Goal: Transaction & Acquisition: Purchase product/service

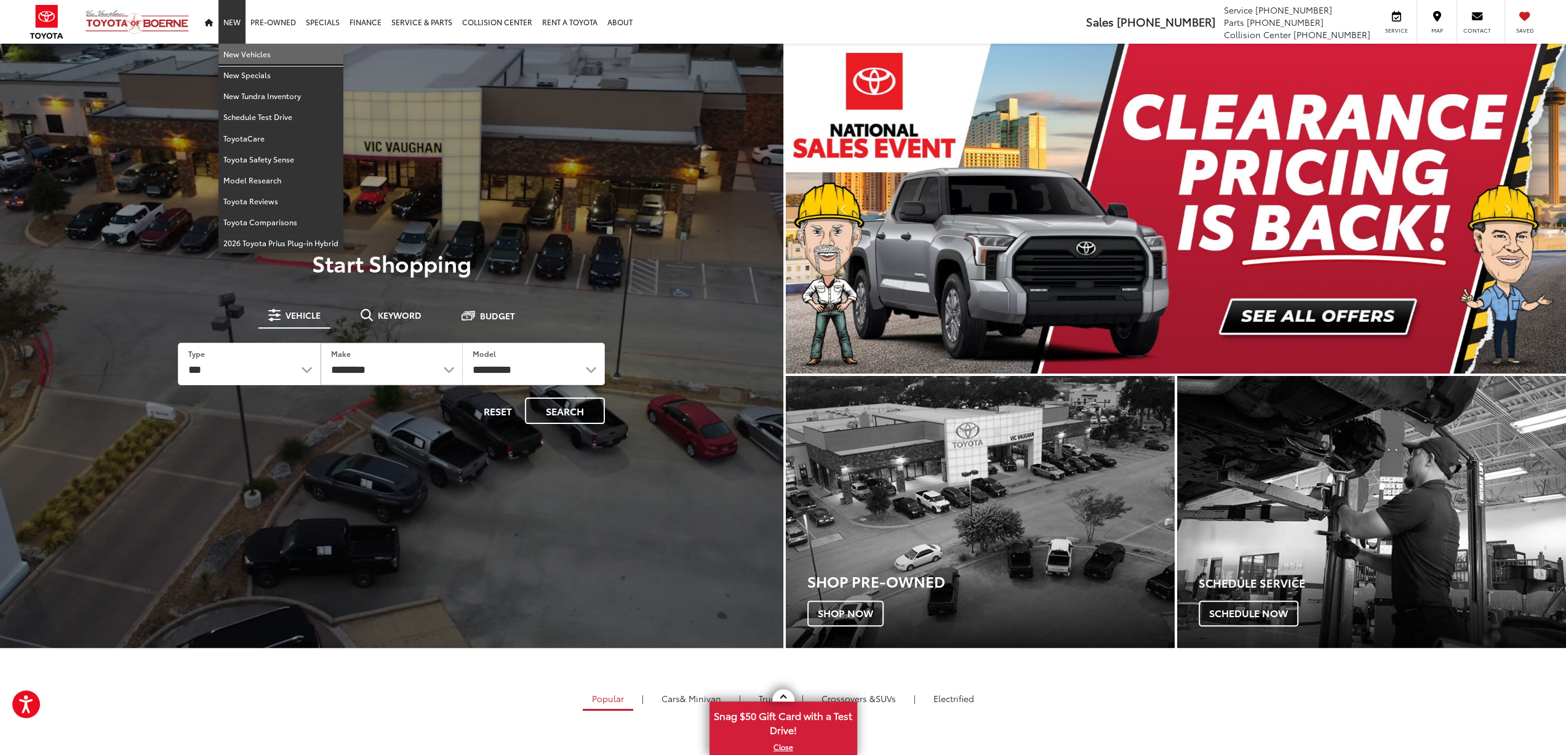
click at [236, 51] on link "New Vehicles" at bounding box center [280, 54] width 125 height 21
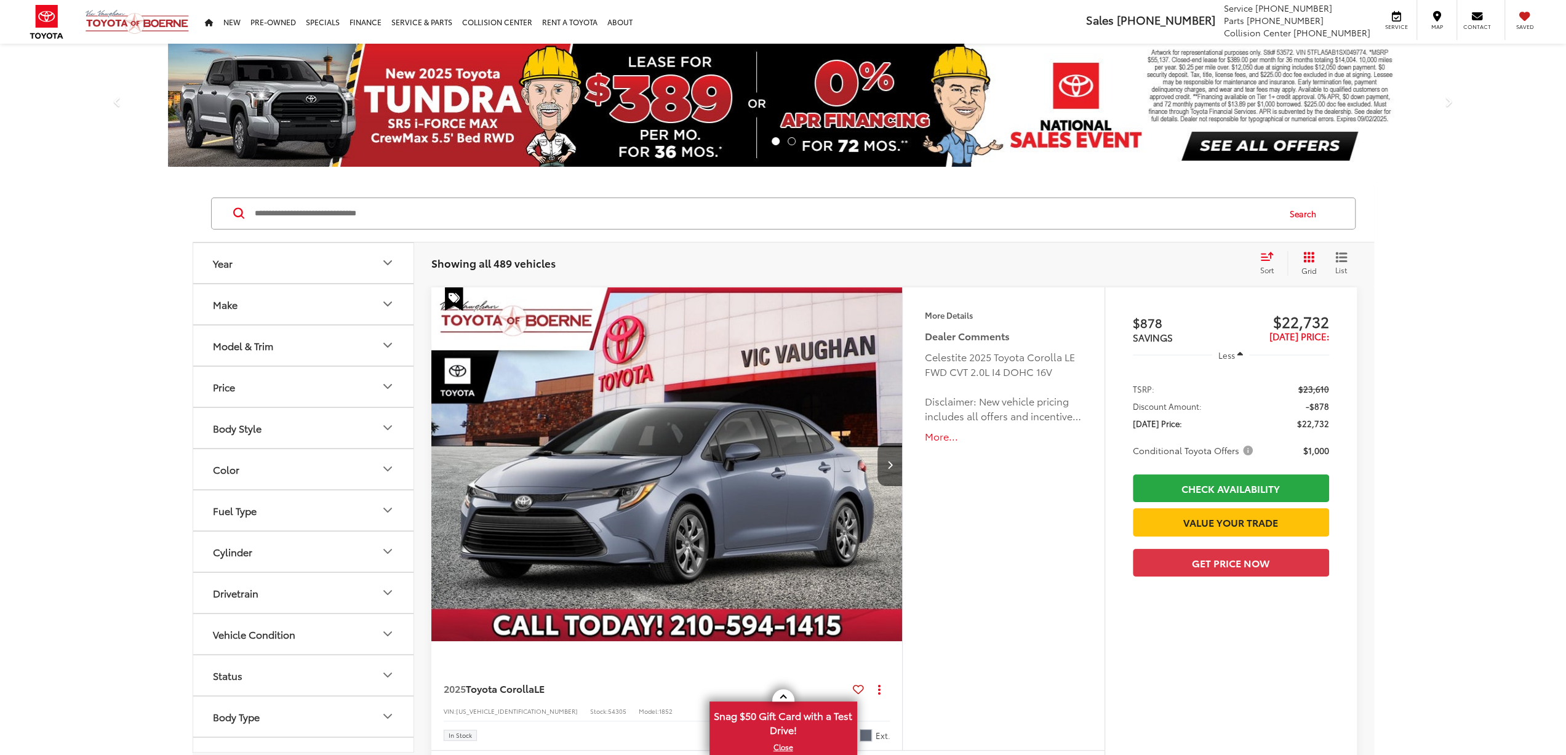
click at [386, 308] on icon "Make" at bounding box center [387, 304] width 15 height 15
click at [319, 425] on button "Model & Trim" at bounding box center [303, 424] width 221 height 40
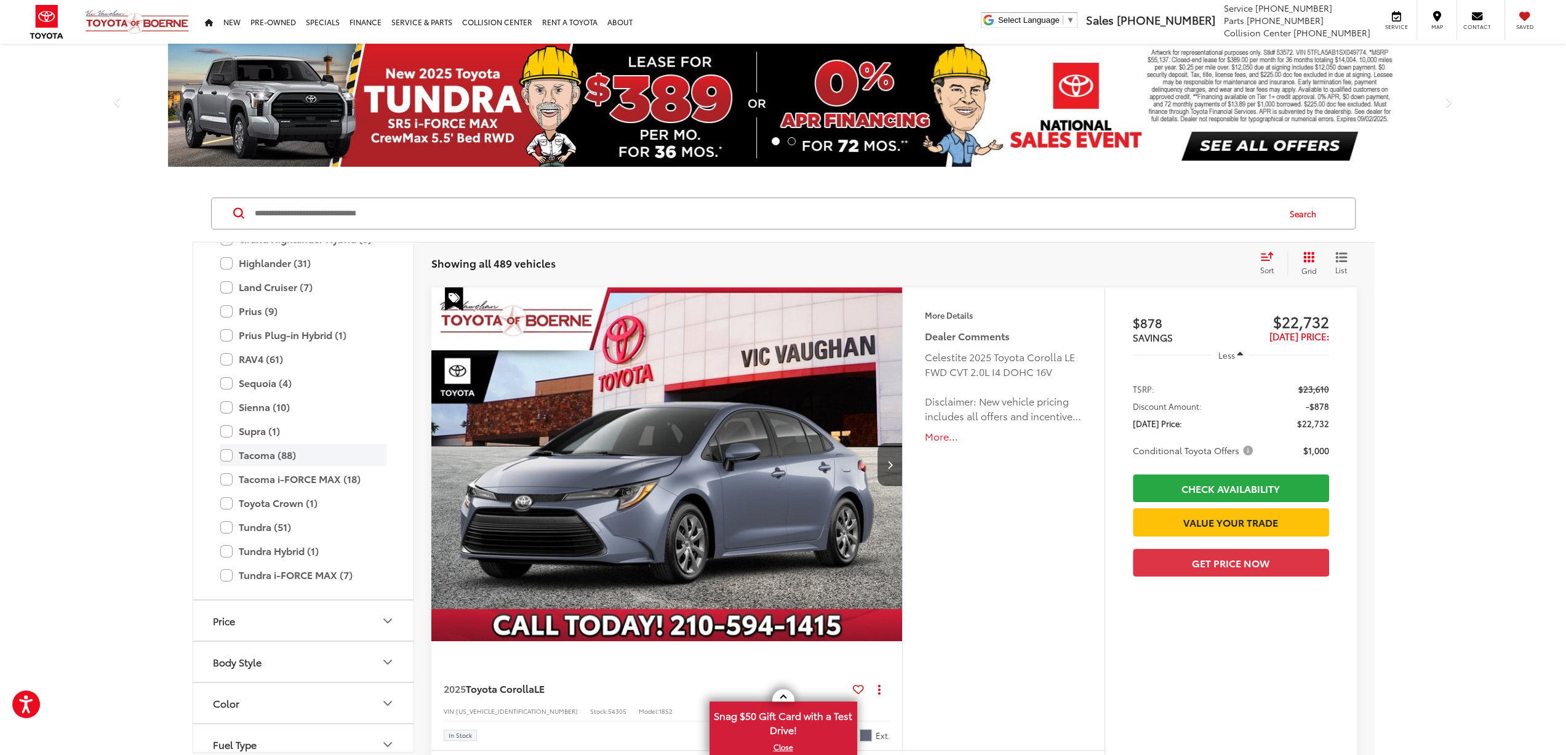
scroll to position [423, 0]
click at [228, 351] on label "RAV4 (61)" at bounding box center [303, 354] width 166 height 22
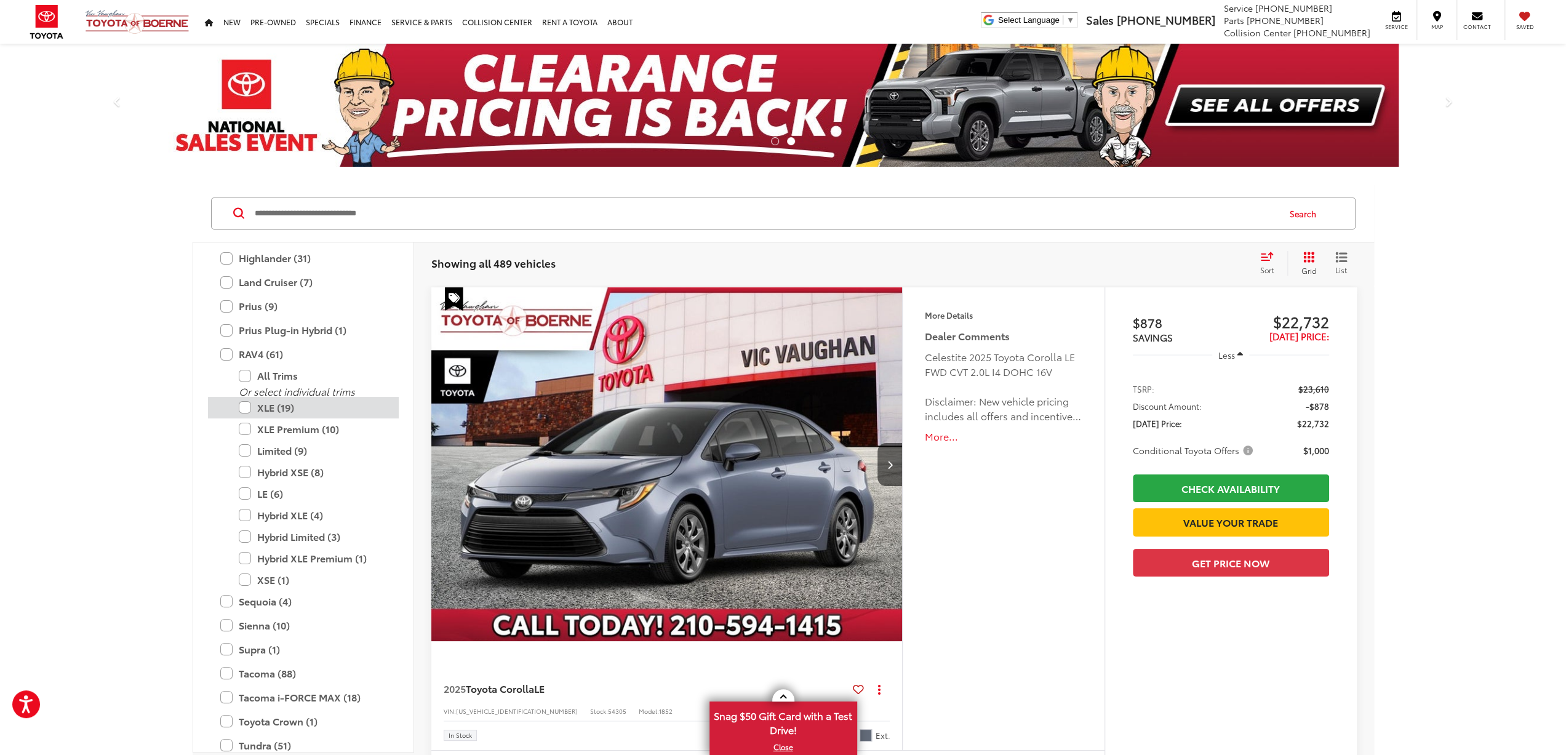
click at [245, 405] on label "XLE (19)" at bounding box center [313, 408] width 148 height 22
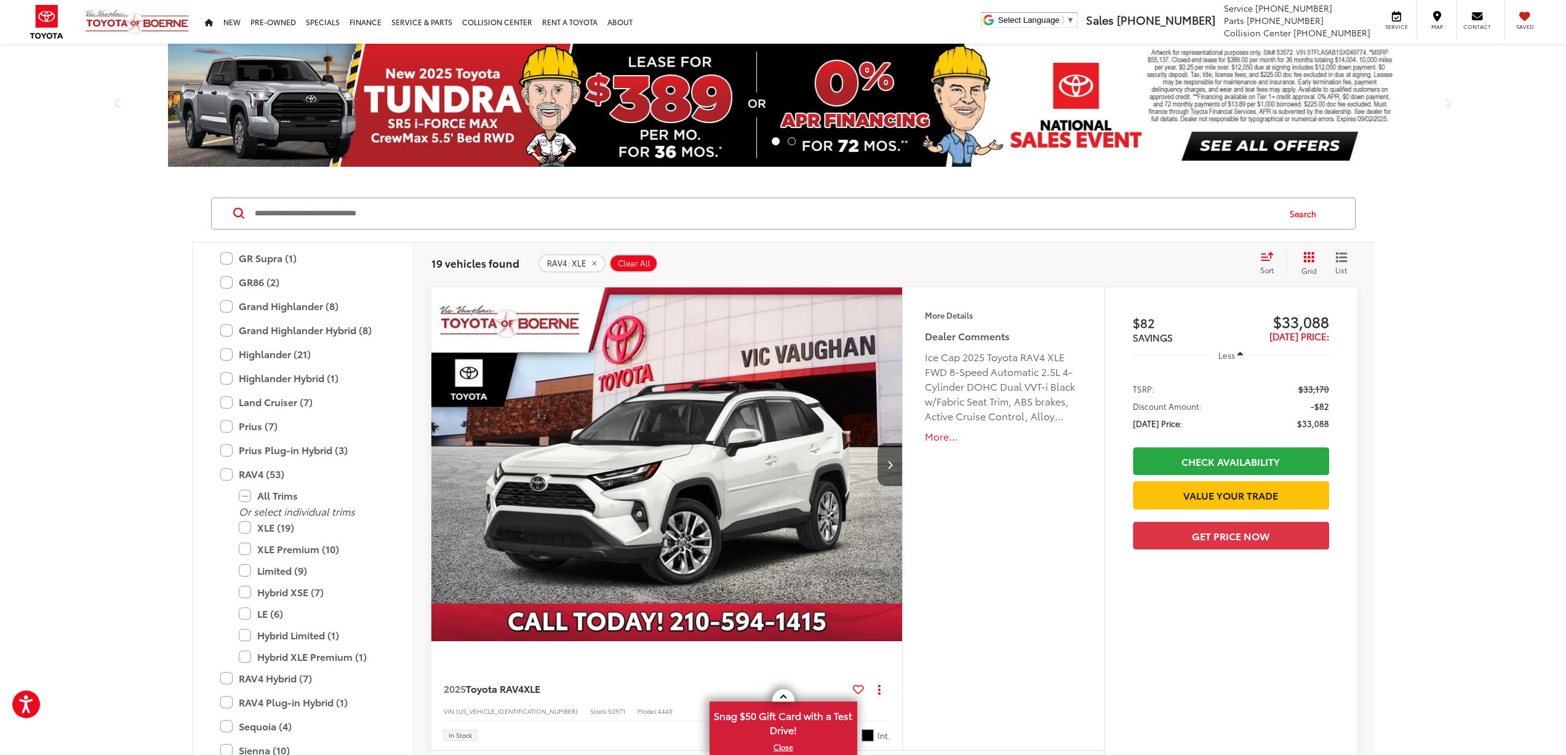
scroll to position [123, 0]
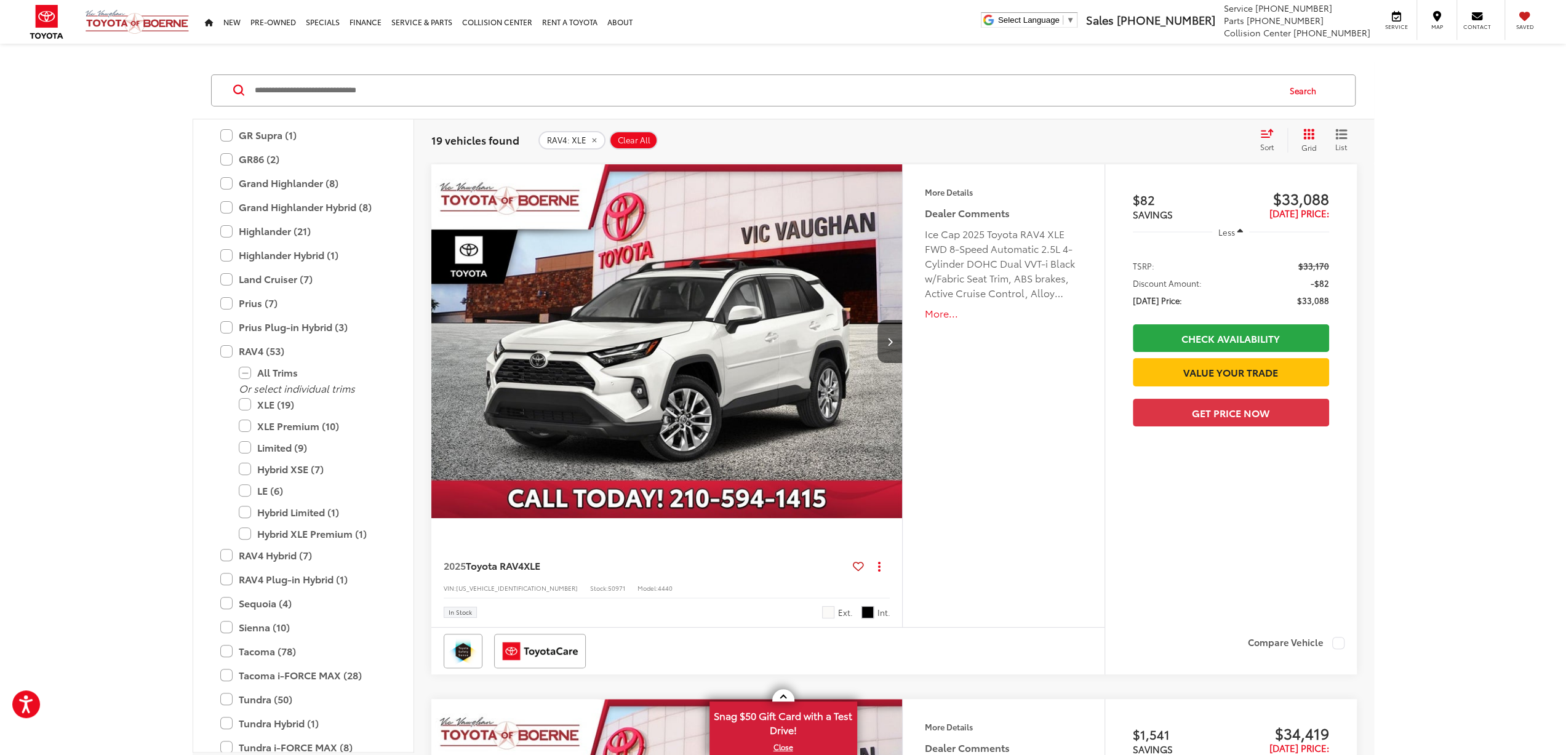
click at [935, 309] on button "More..." at bounding box center [1003, 313] width 158 height 14
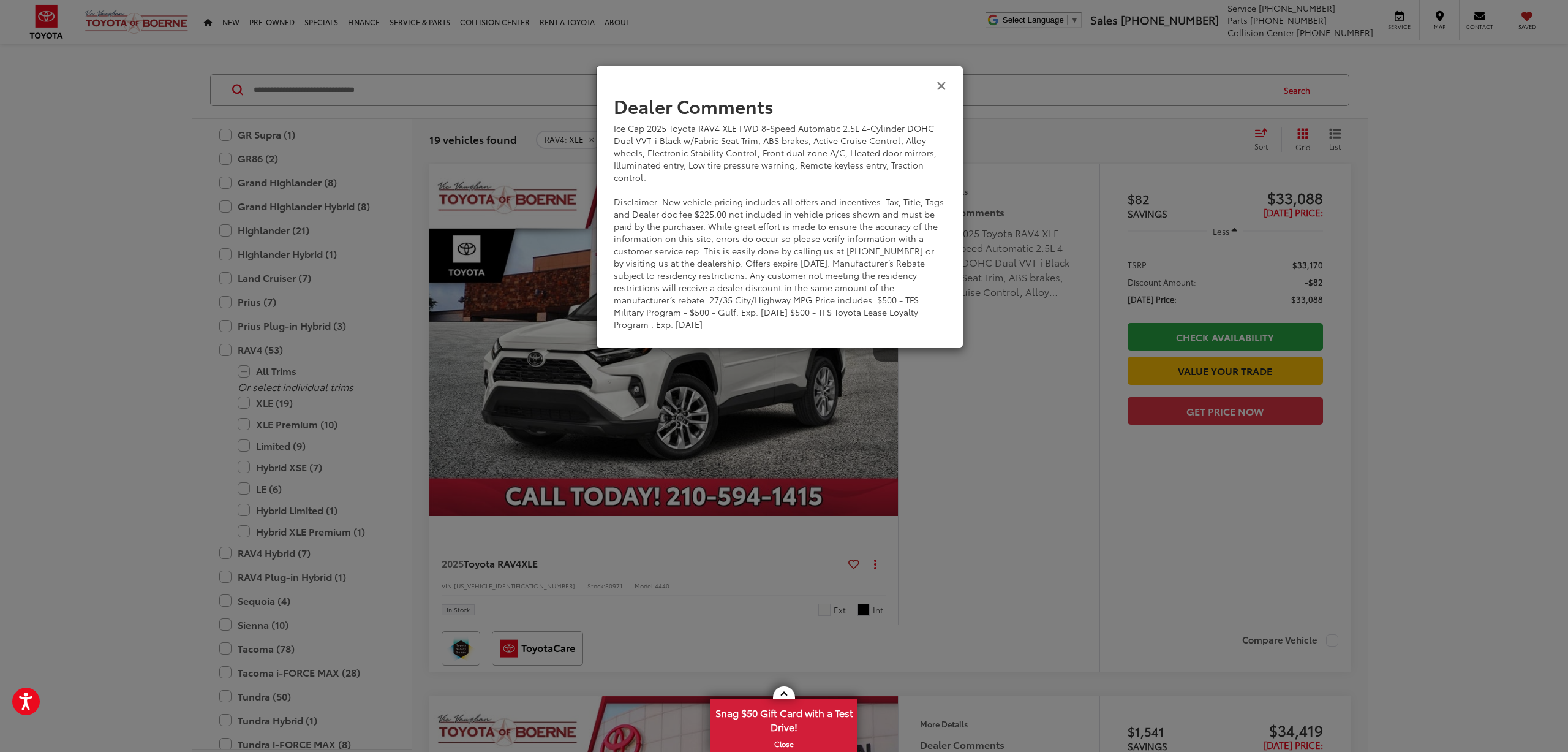
click at [942, 86] on icon "Close" at bounding box center [942, 85] width 10 height 13
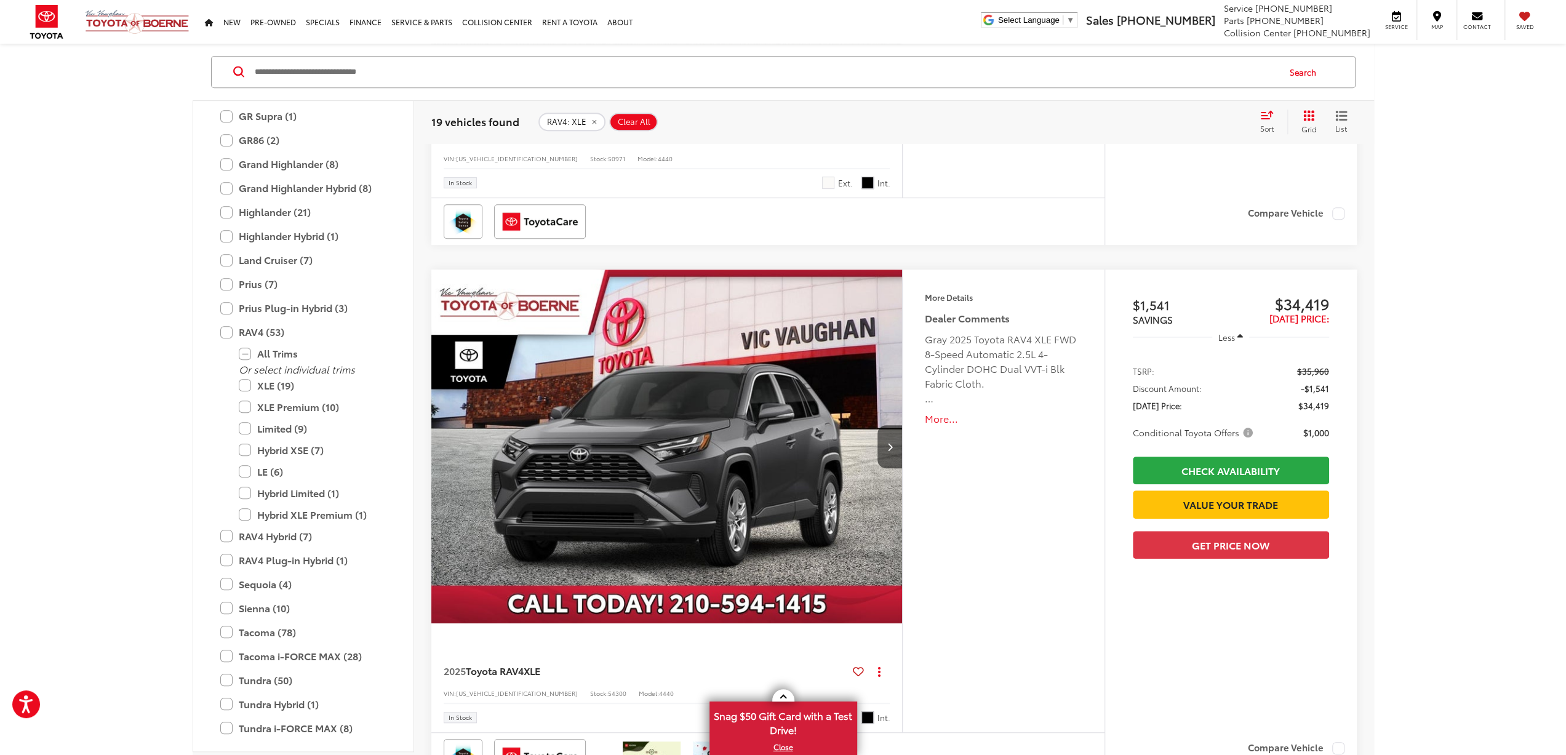
scroll to position [554, 0]
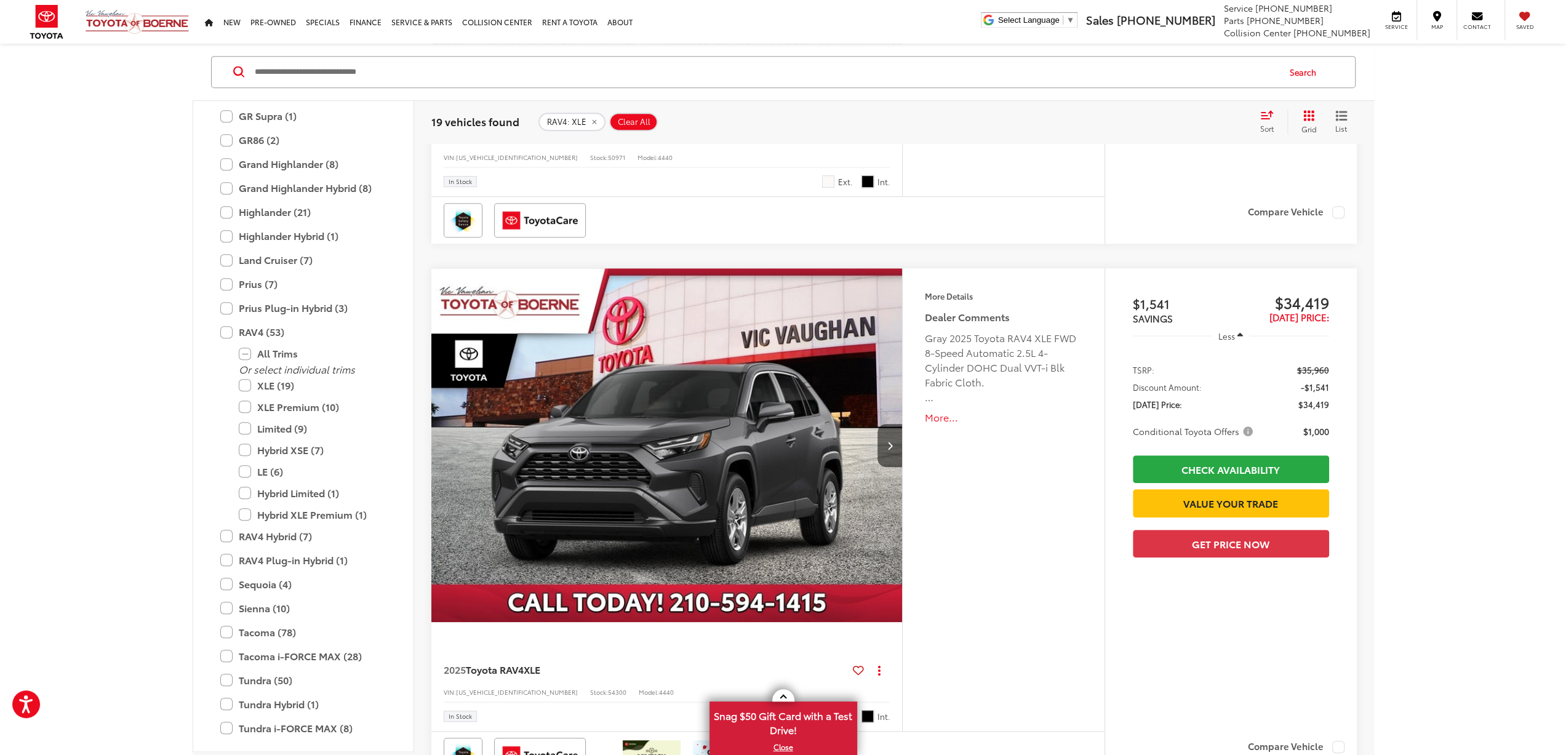
click at [608, 483] on img "2025 Toyota RAV4 XLE 0" at bounding box center [667, 445] width 473 height 355
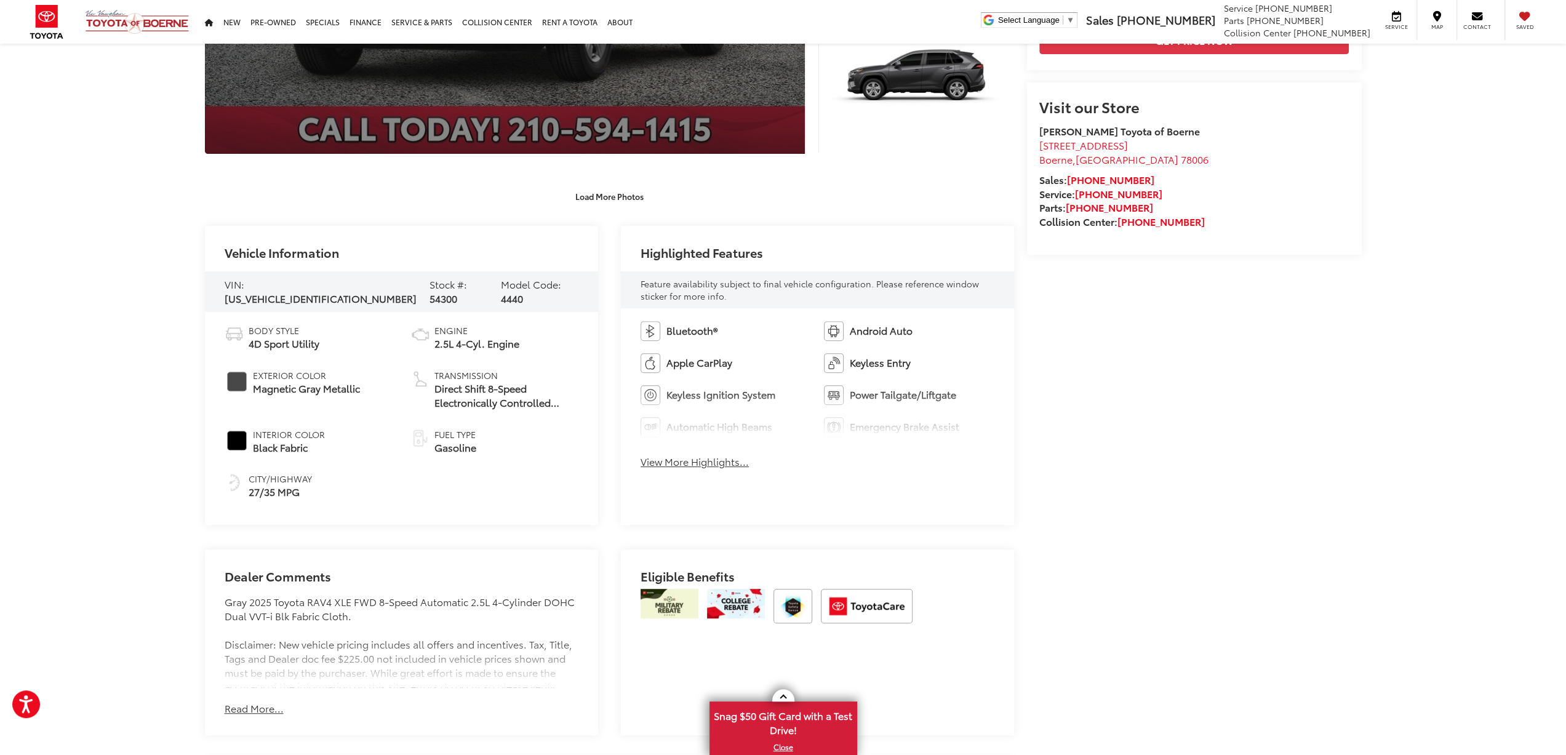
scroll to position [431, 0]
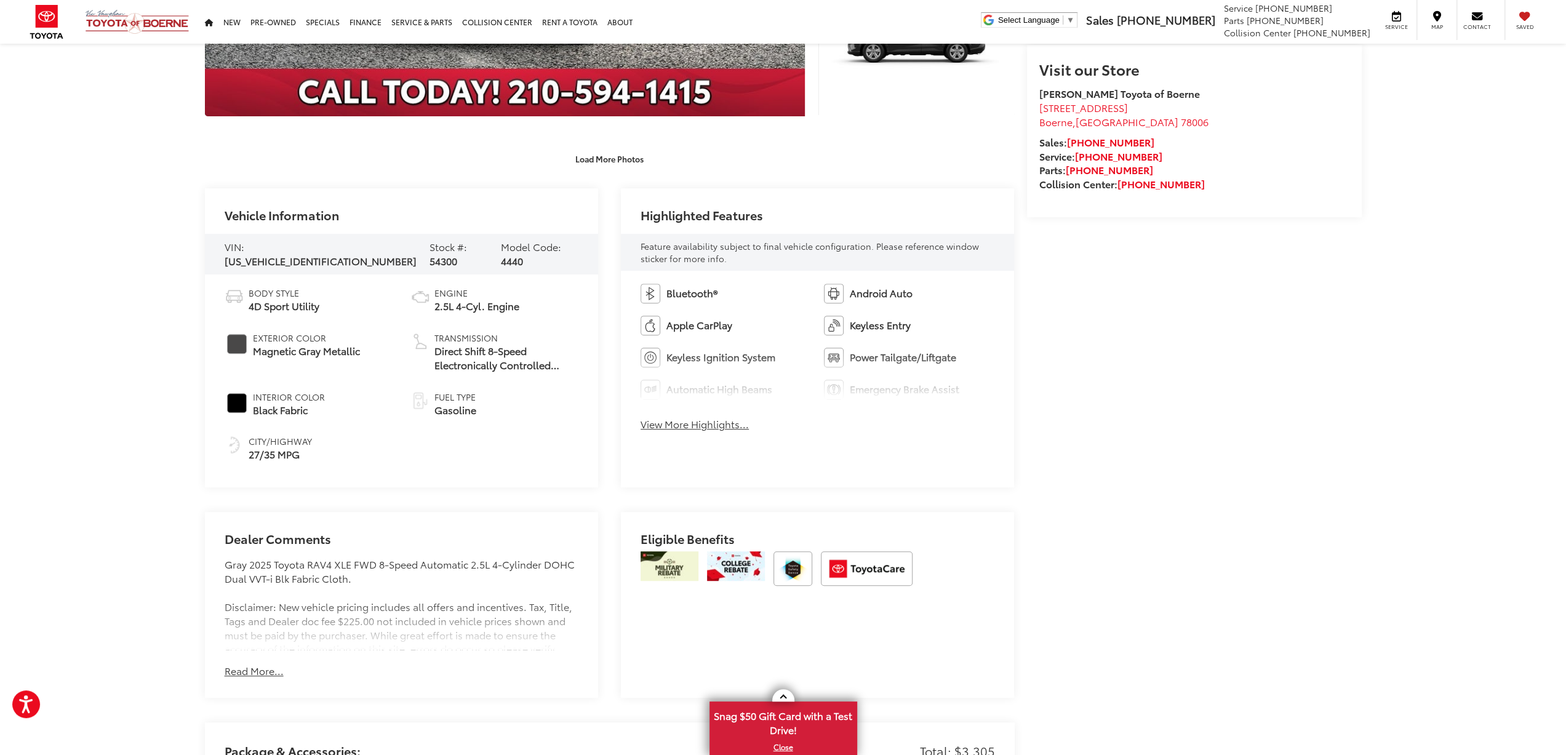
click at [707, 429] on button "View More Highlights..." at bounding box center [694, 424] width 108 height 14
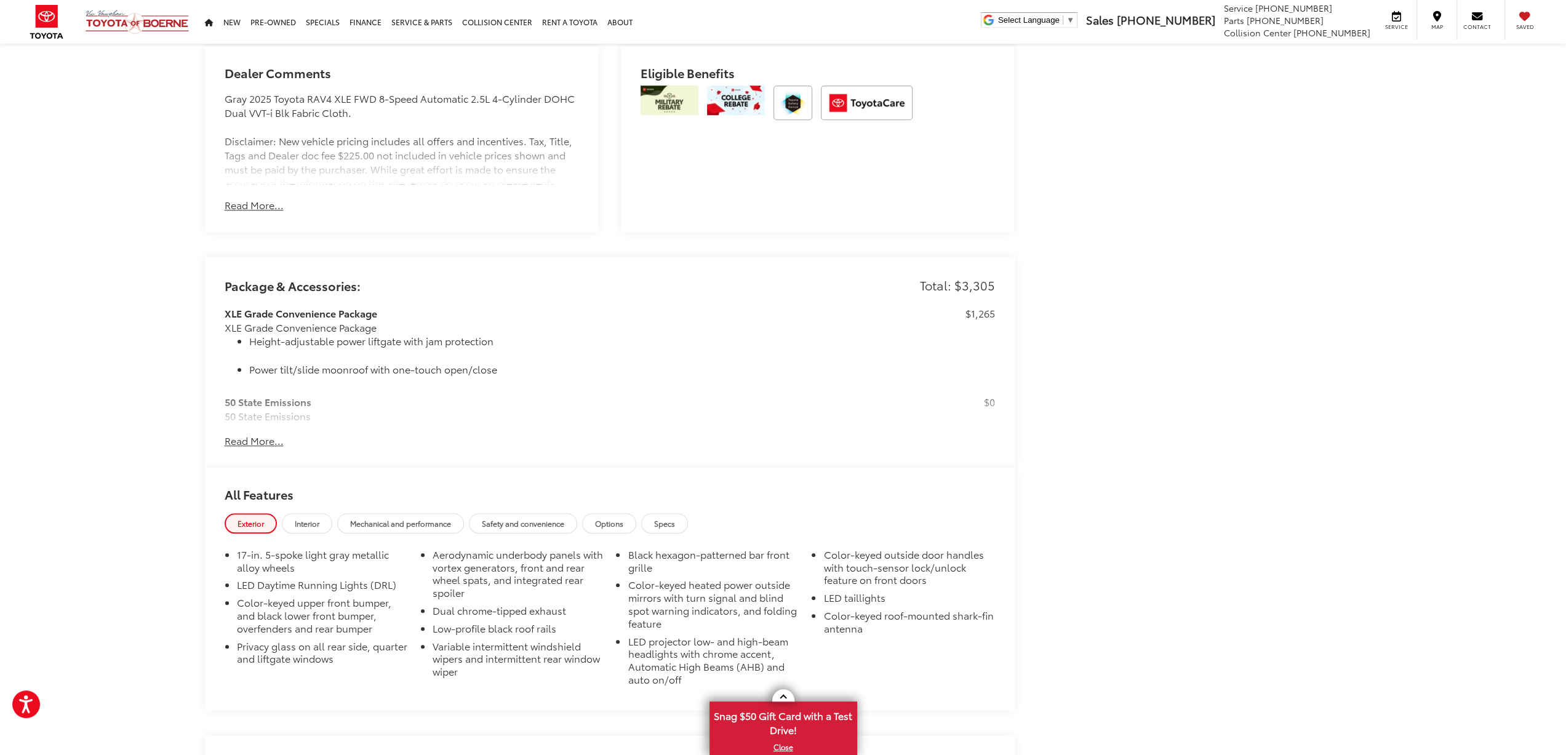
scroll to position [1046, 0]
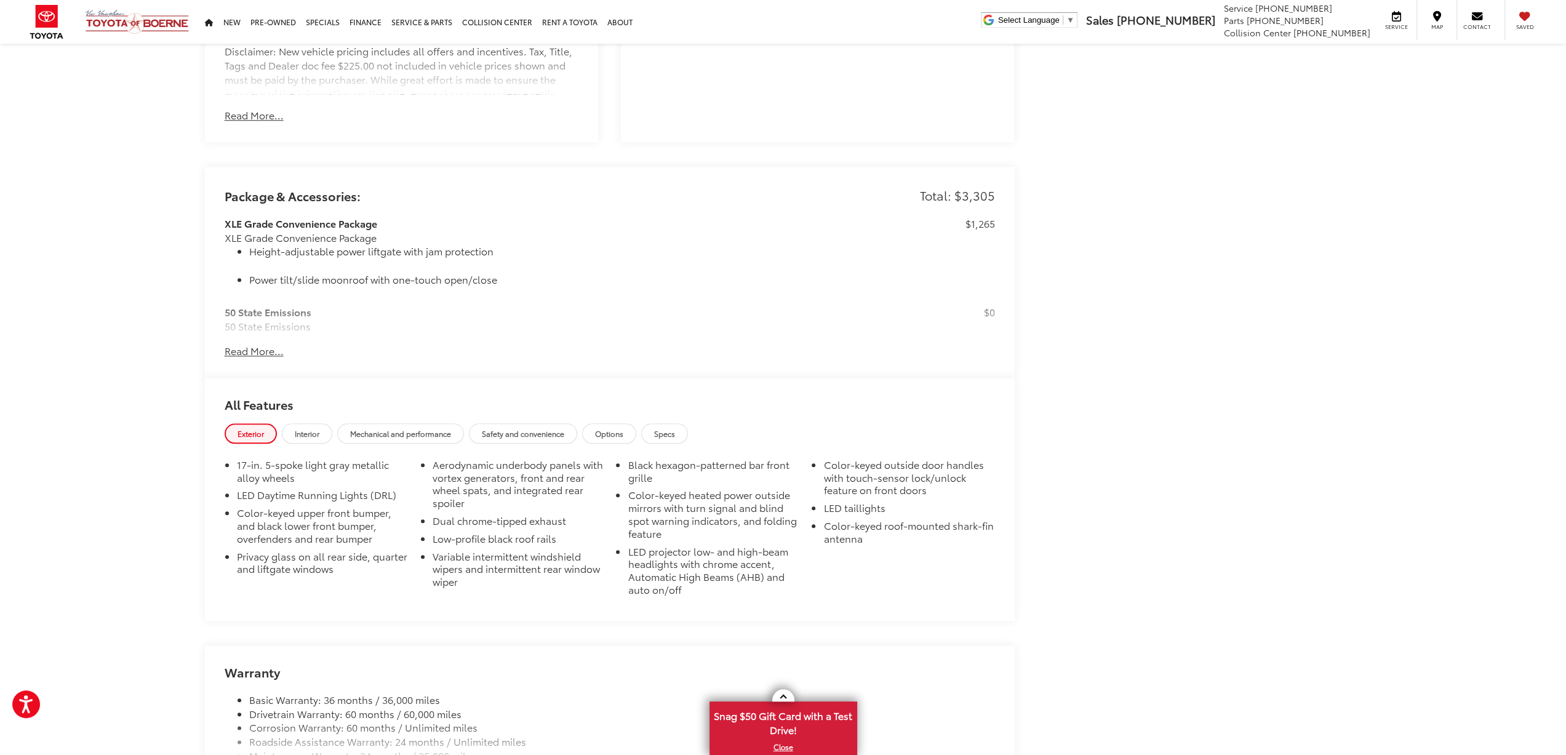
click at [268, 351] on button "Read More..." at bounding box center [254, 351] width 59 height 14
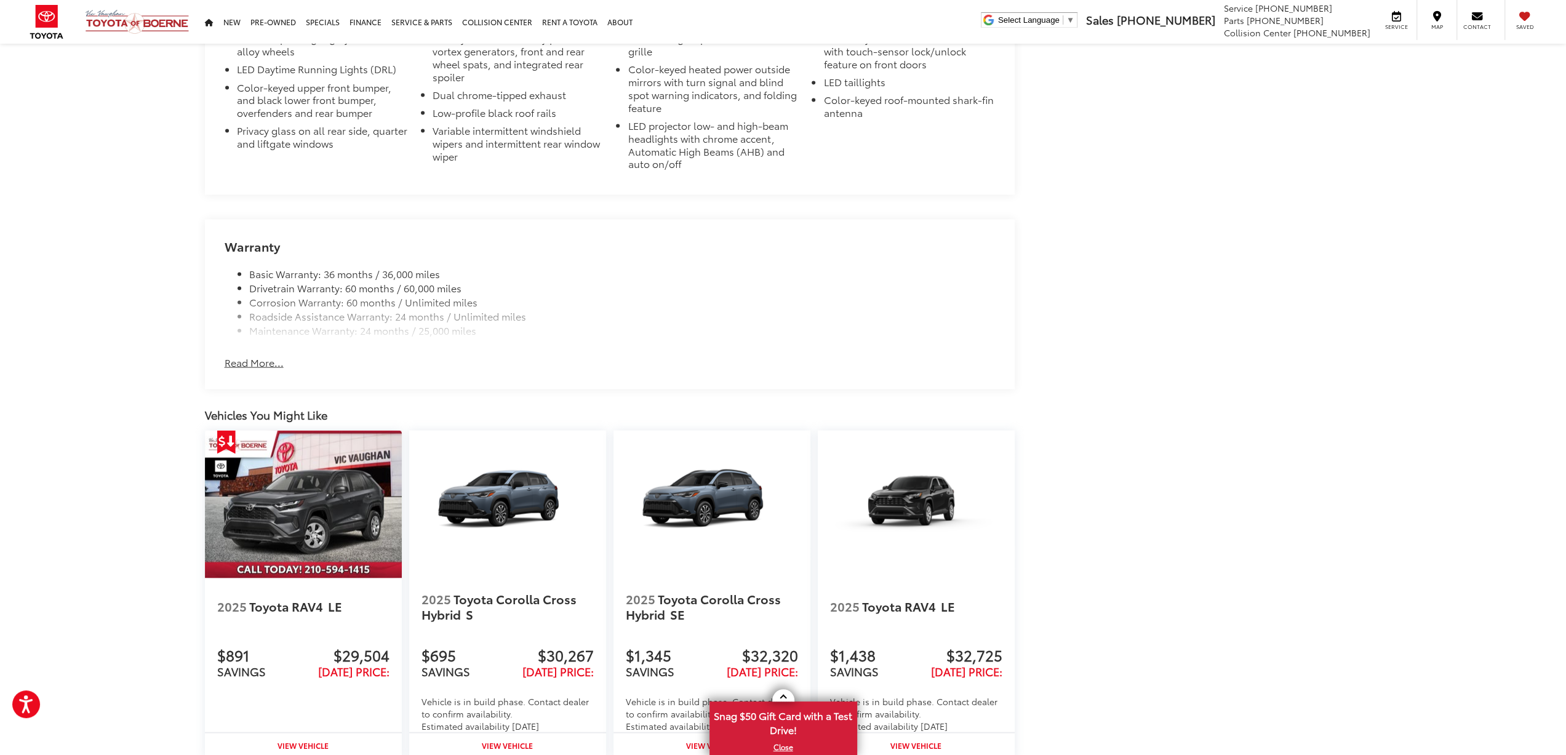
scroll to position [2062, 0]
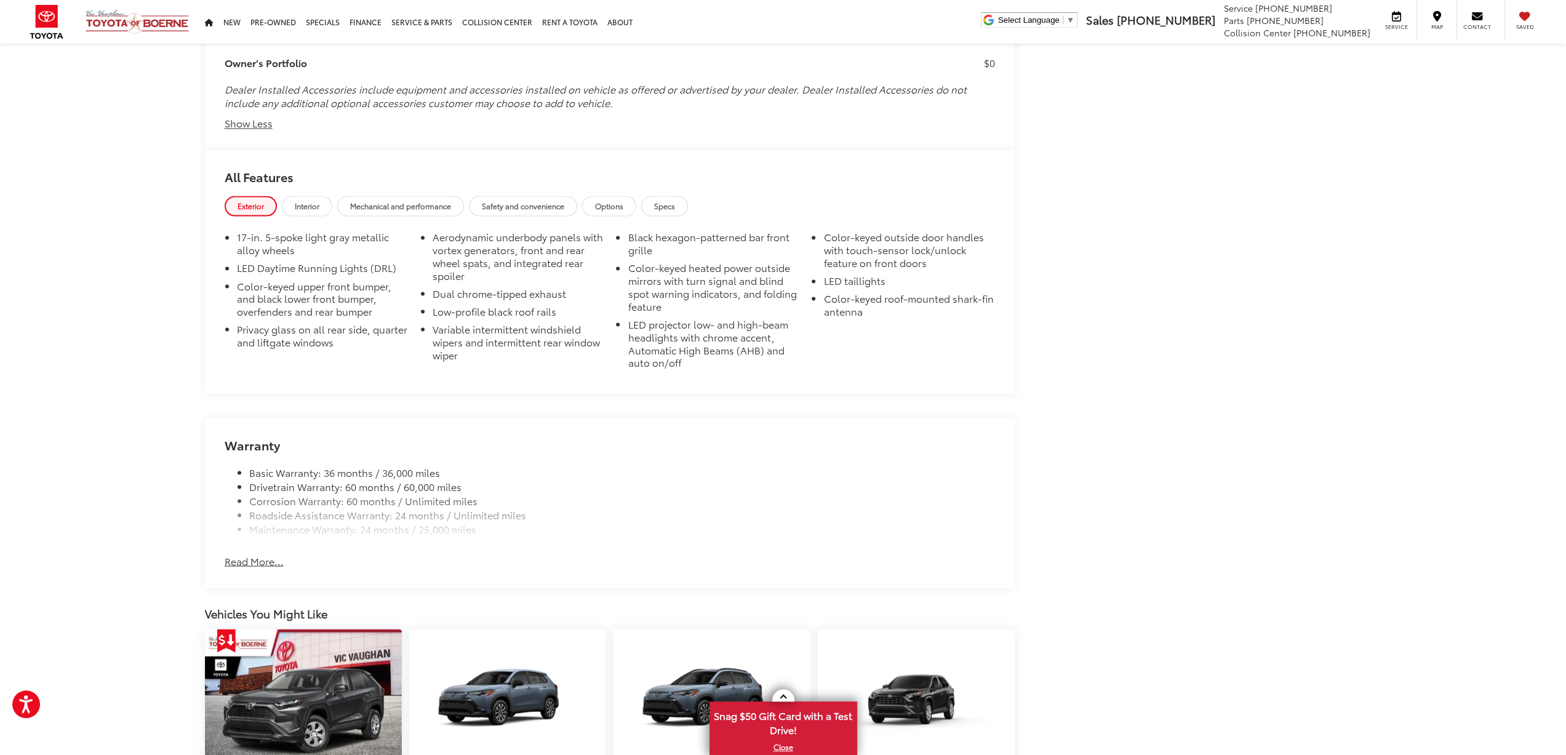
click at [246, 555] on button "Read More..." at bounding box center [254, 561] width 59 height 14
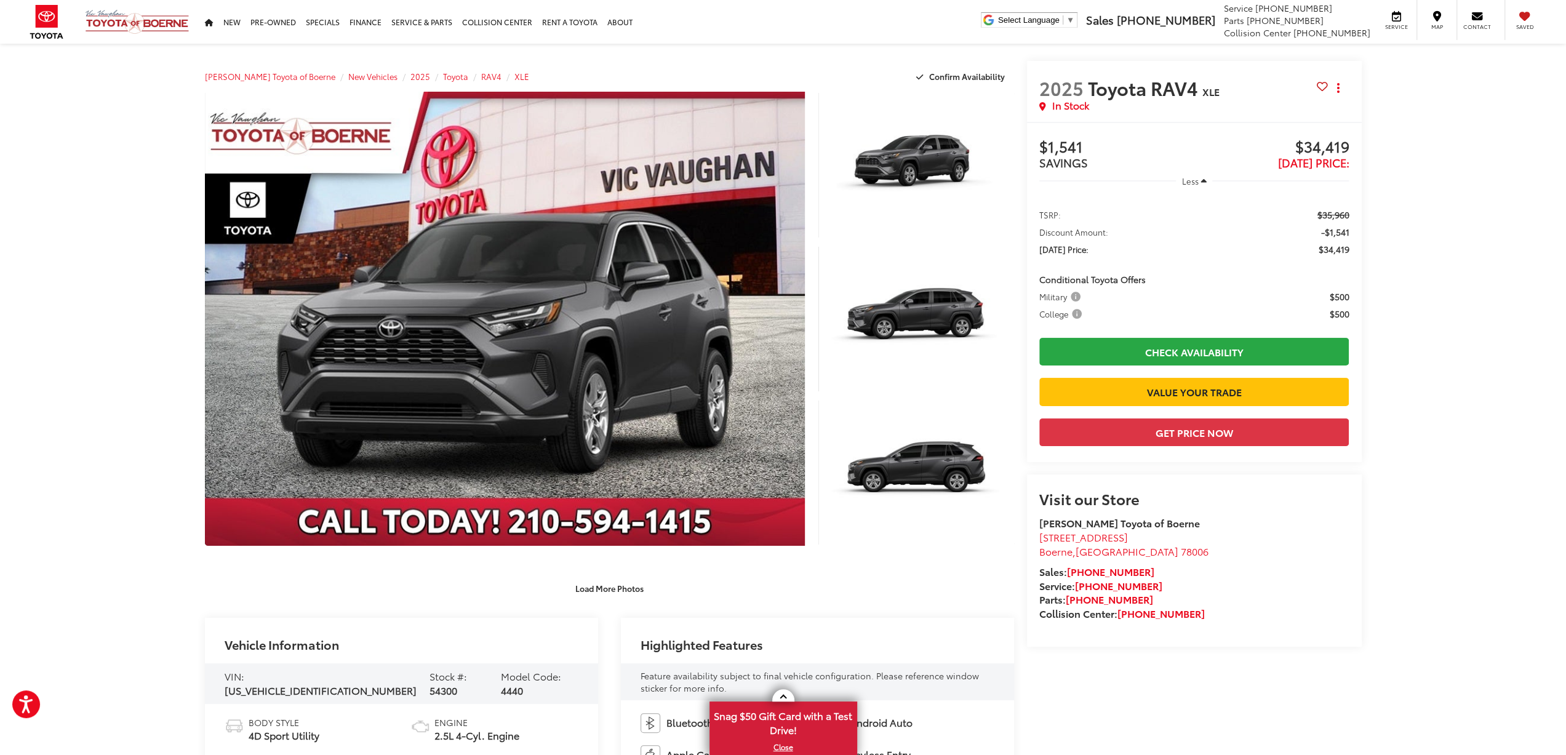
scroll to position [0, 0]
